Goal: Information Seeking & Learning: Check status

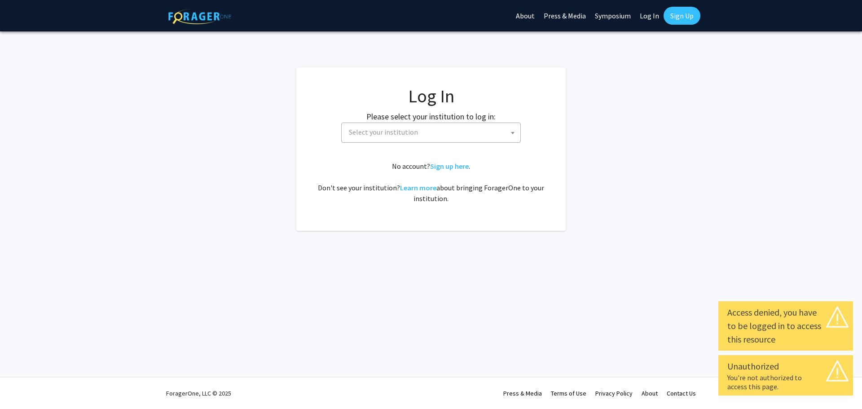
select select
click at [446, 135] on span "Select your institution" at bounding box center [432, 132] width 175 height 18
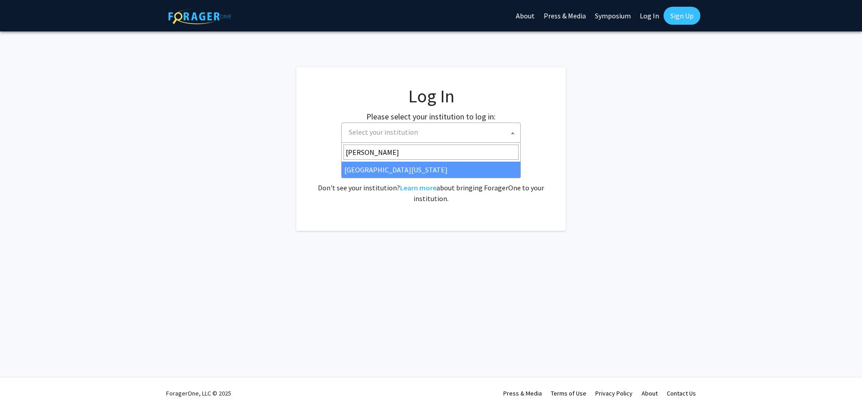
type input "[PERSON_NAME]"
select select "13"
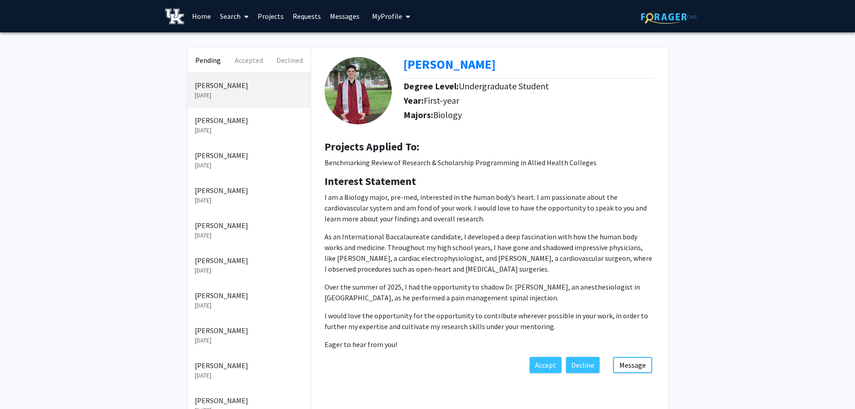
click at [110, 336] on div "Pending Accepted Declined Mohammed Srour Aug 28, 2025 Madison DeRamus Aug 27, 2…" at bounding box center [427, 386] width 855 height 709
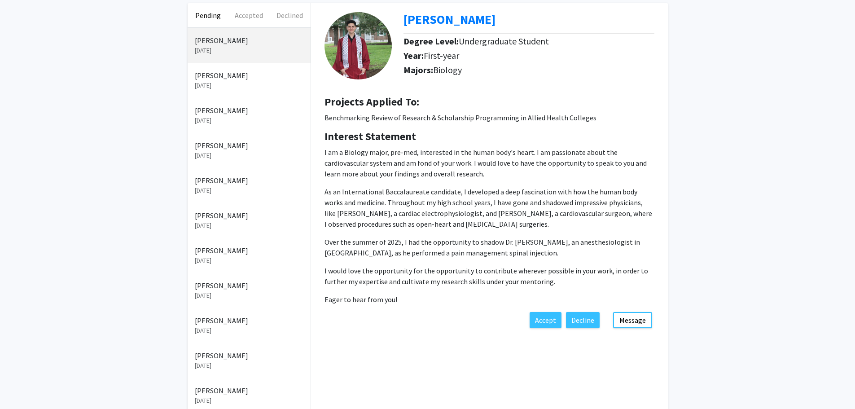
click at [230, 72] on p "Madison DeRamus" at bounding box center [249, 75] width 109 height 11
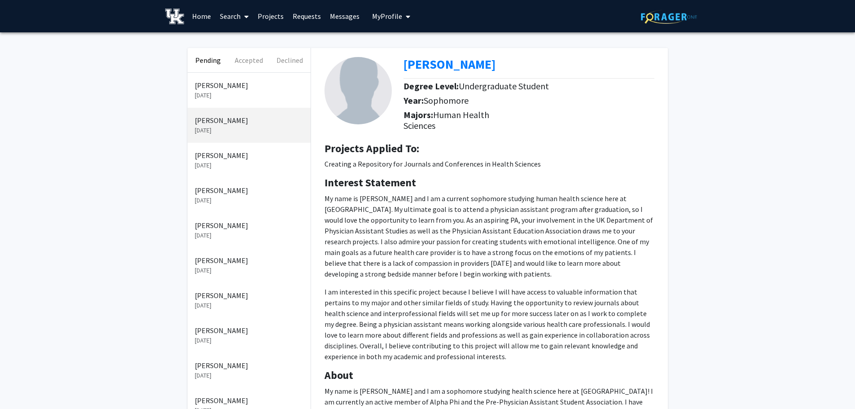
click at [234, 89] on p "Mohammed Srour" at bounding box center [249, 85] width 109 height 11
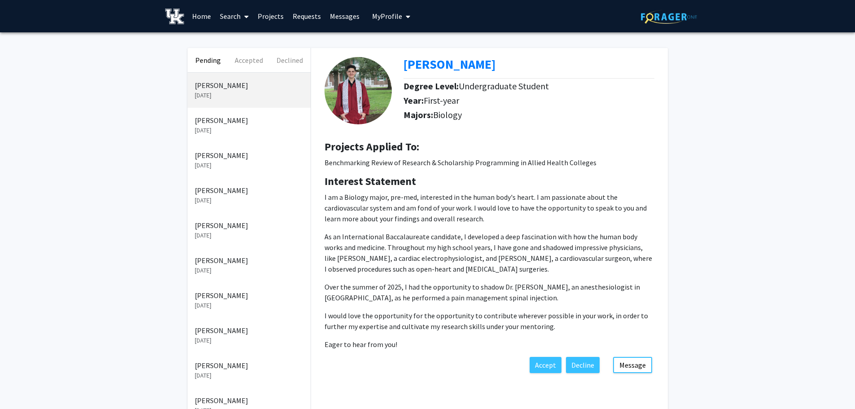
click at [251, 126] on p "Aug 27, 2025" at bounding box center [249, 130] width 109 height 9
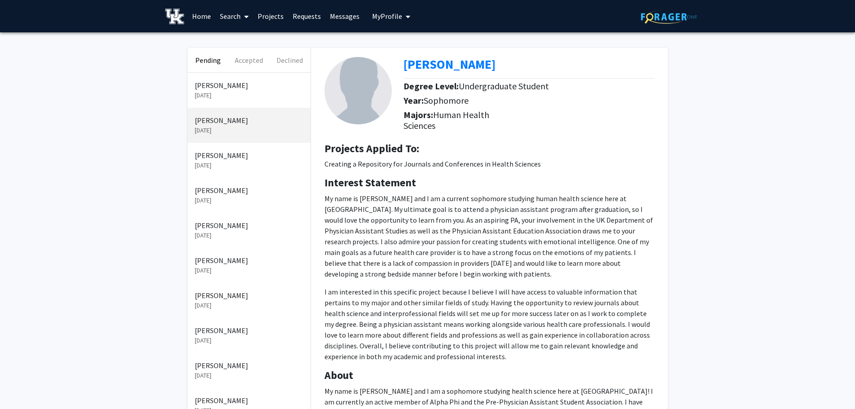
click at [249, 161] on p "Aug 12, 2025" at bounding box center [249, 165] width 109 height 9
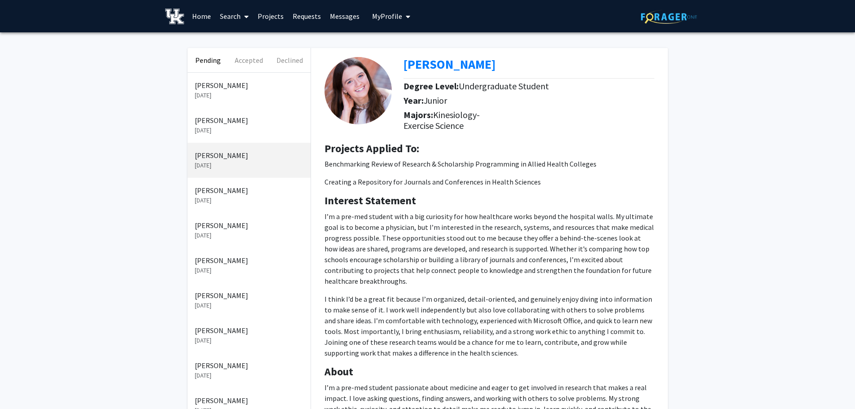
click at [247, 127] on p "Aug 27, 2025" at bounding box center [249, 130] width 109 height 9
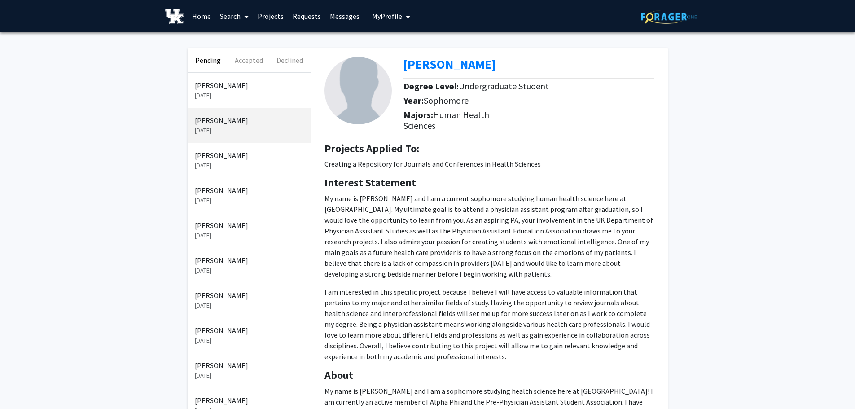
click at [245, 87] on p "Mohammed Srour" at bounding box center [249, 85] width 109 height 11
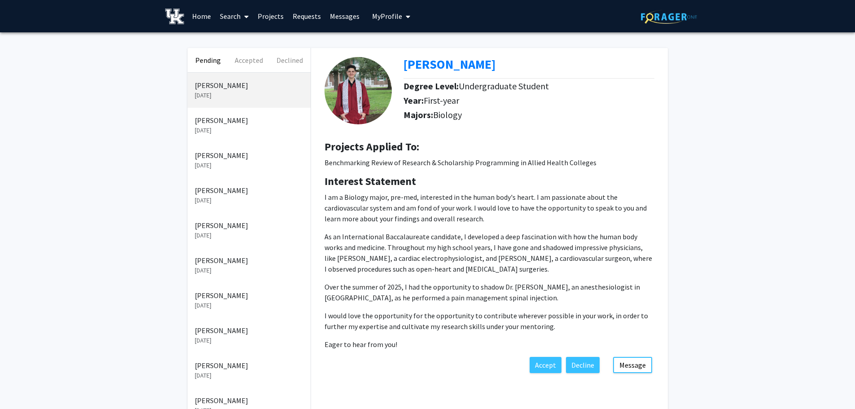
click at [241, 116] on p "Madison DeRamus" at bounding box center [249, 120] width 109 height 11
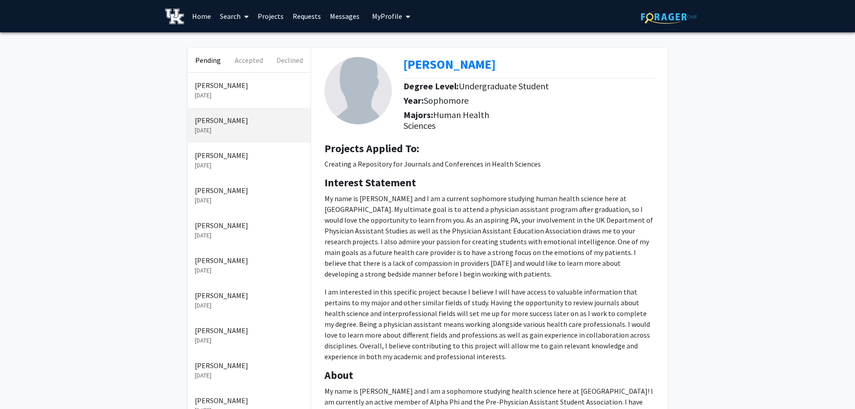
click at [231, 163] on p "Aug 12, 2025" at bounding box center [249, 165] width 109 height 9
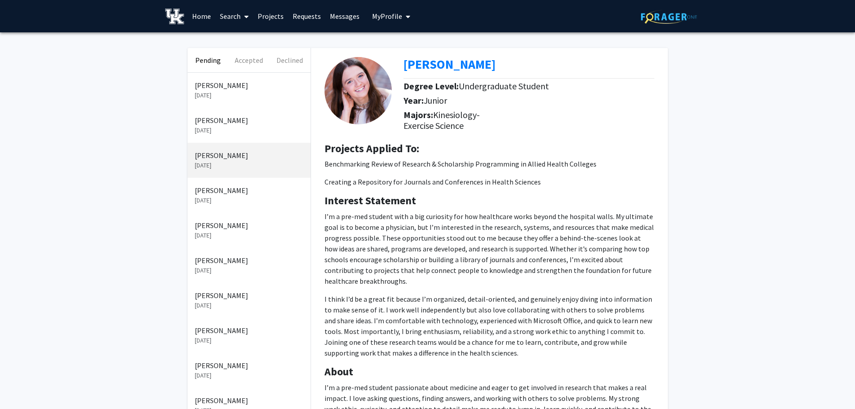
click at [241, 193] on p "Fabiola Cadenas" at bounding box center [249, 190] width 109 height 11
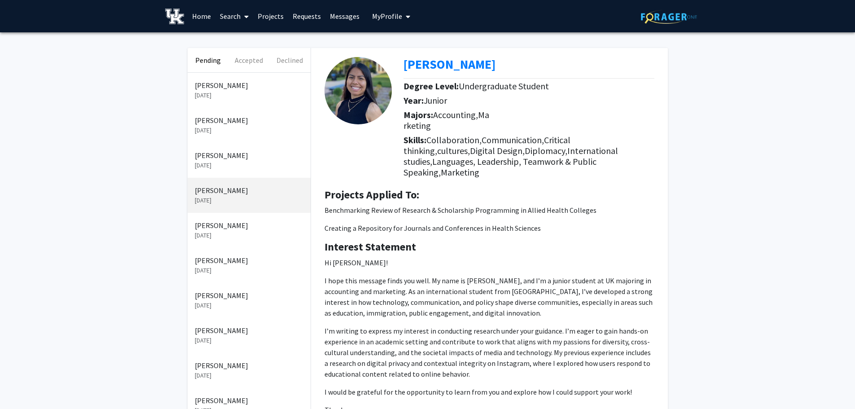
click at [221, 222] on p "Lanaia Burkes" at bounding box center [249, 225] width 109 height 11
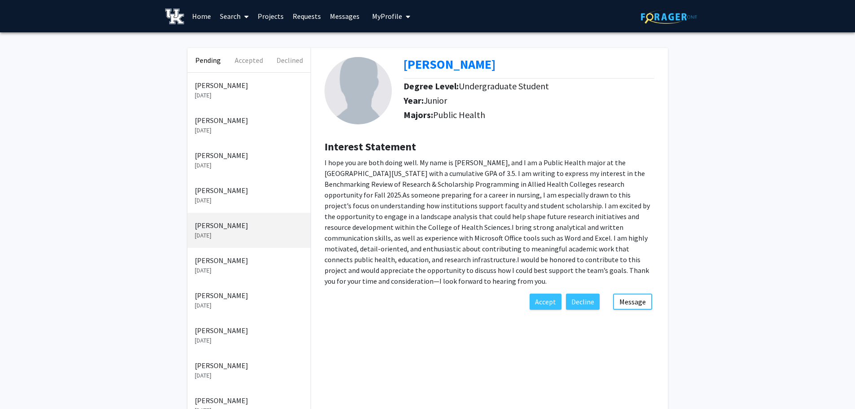
click at [227, 124] on p "Madison DeRamus" at bounding box center [249, 120] width 109 height 11
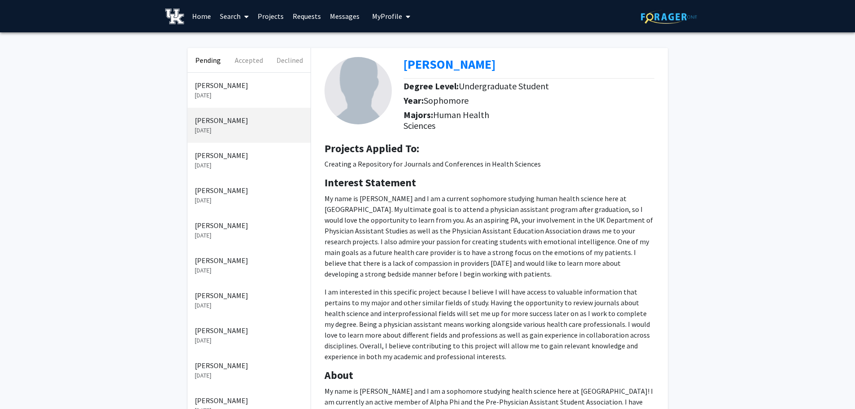
click at [219, 171] on div "Elizabeth Yates Aug 12, 2025" at bounding box center [249, 160] width 123 height 35
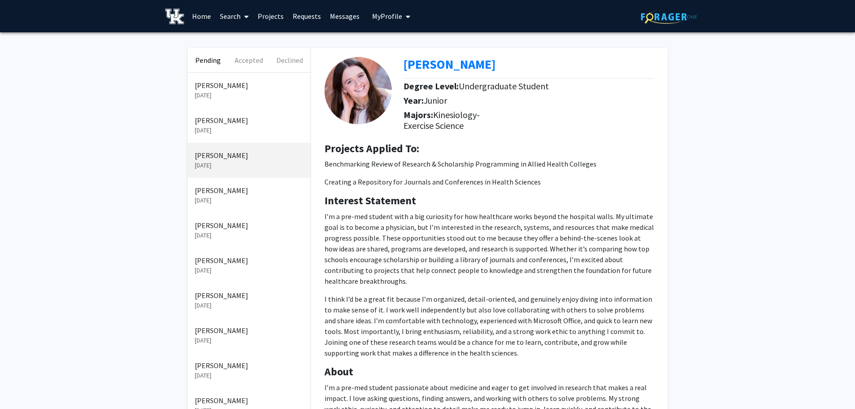
click at [229, 201] on p "Aug 10, 2025" at bounding box center [249, 200] width 109 height 9
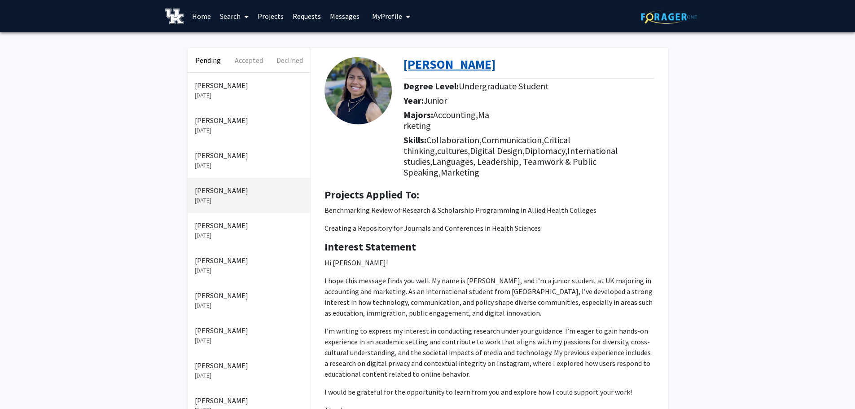
drag, startPoint x: 499, startPoint y: 66, endPoint x: 403, endPoint y: 71, distance: 95.7
click at [404, 71] on div "Fabiola Cadenas" at bounding box center [533, 66] width 258 height 19
copy b "Fabiola Cadenas"
